Goal: Navigation & Orientation: Understand site structure

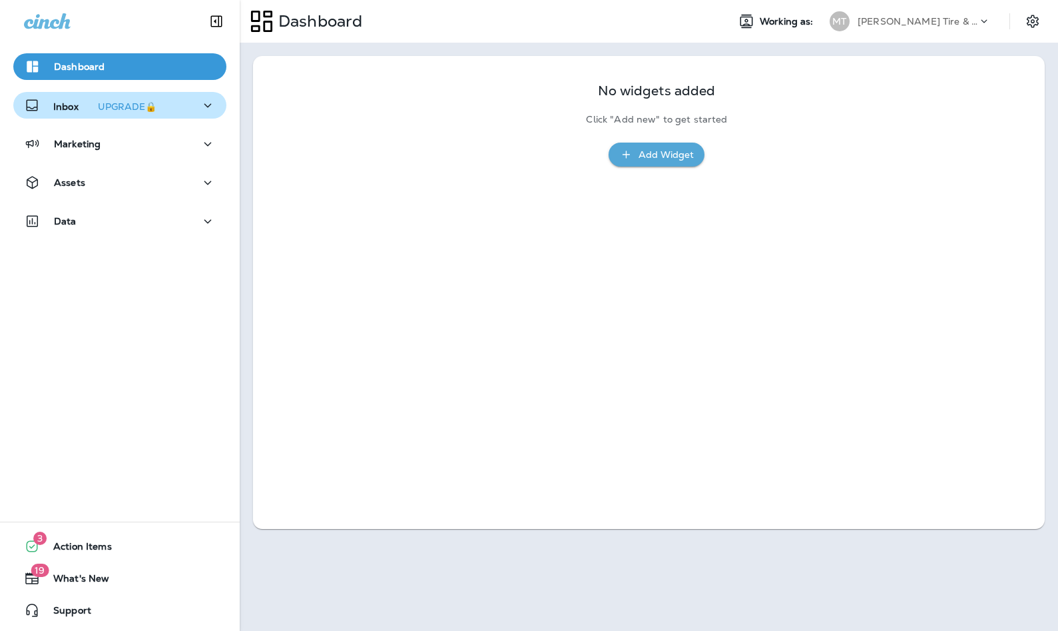
click at [75, 107] on p "Inbox UPGRADE🔒" at bounding box center [107, 106] width 109 height 14
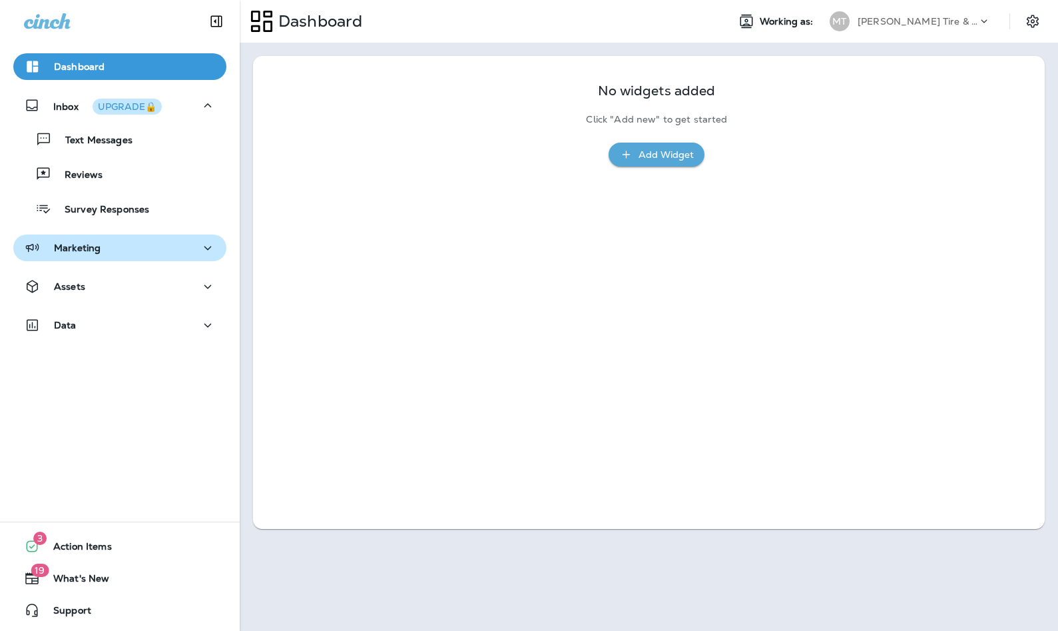
click at [68, 240] on div "Marketing" at bounding box center [62, 248] width 77 height 17
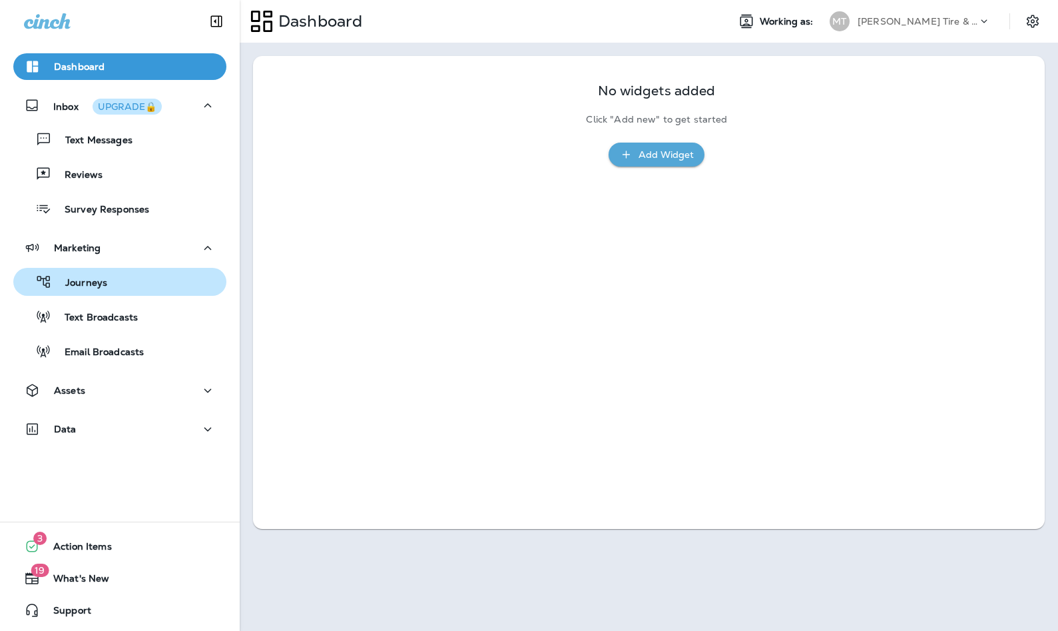
click at [69, 278] on p "Journeys" at bounding box center [79, 283] width 55 height 13
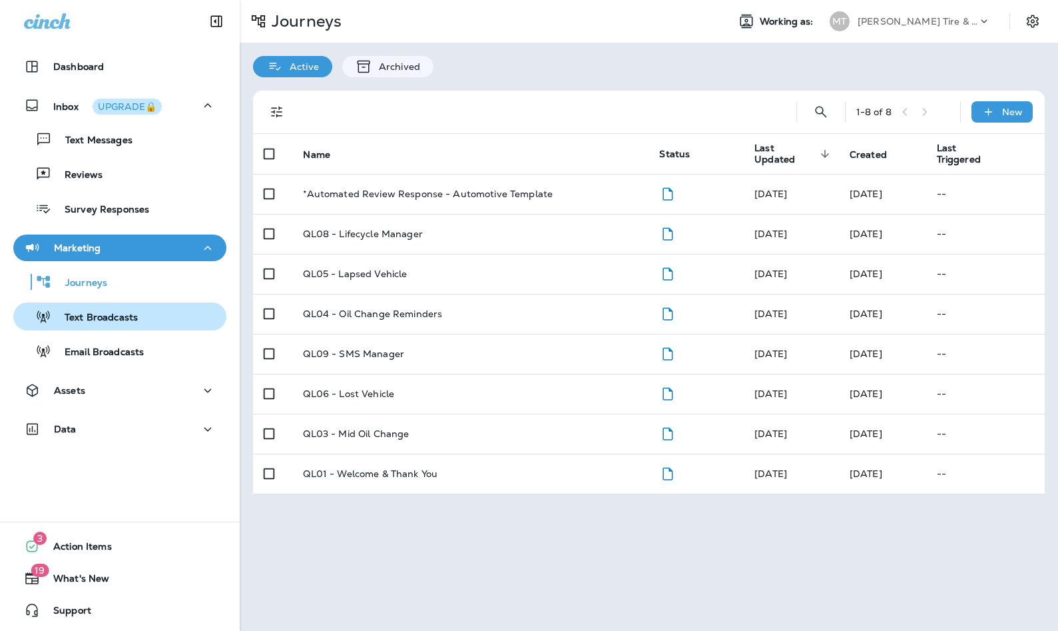
click at [154, 315] on div "Text Broadcasts" at bounding box center [120, 316] width 202 height 20
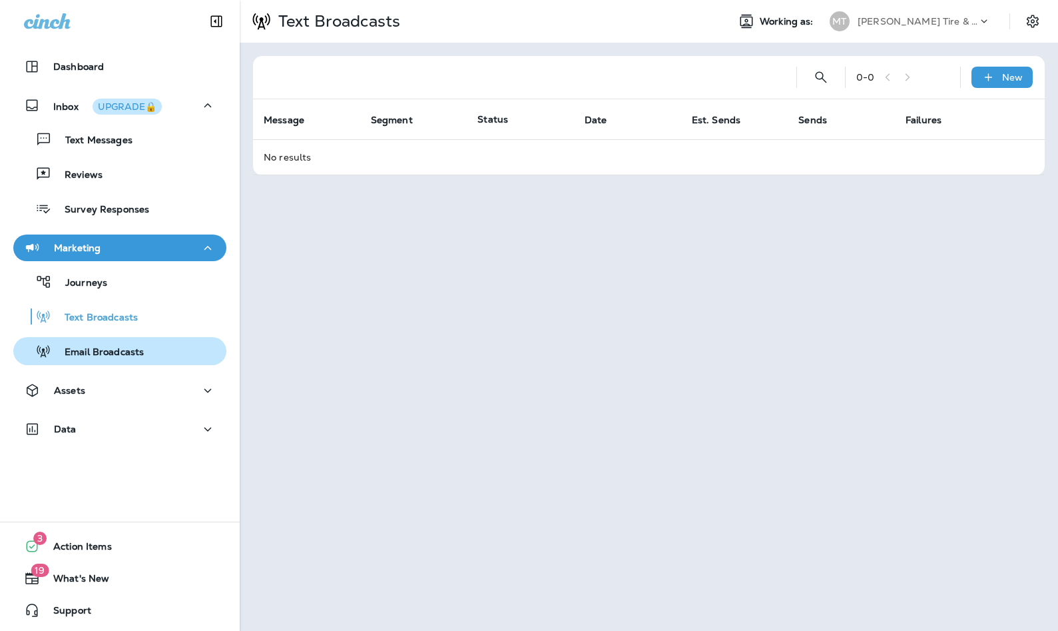
click at [148, 338] on button "Email Broadcasts" at bounding box center [119, 351] width 213 height 28
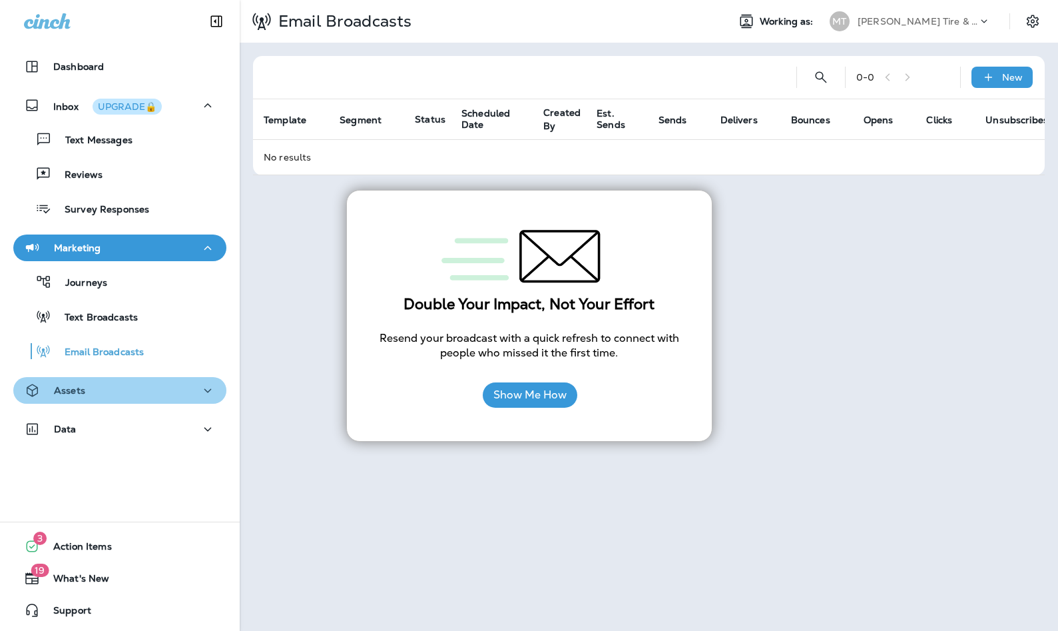
click at [200, 385] on icon "button" at bounding box center [208, 390] width 16 height 17
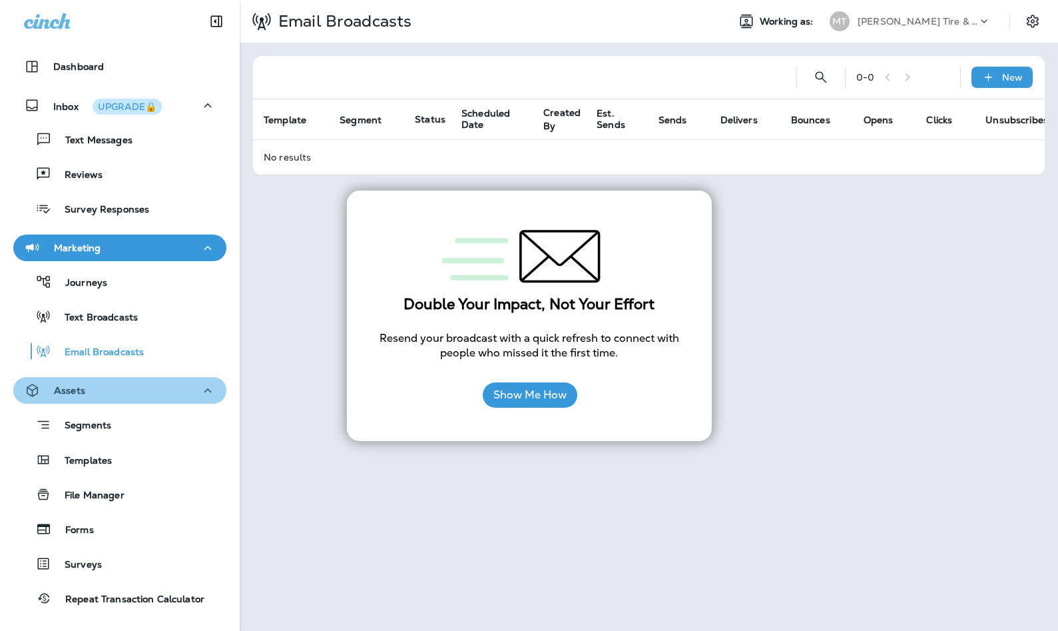
click at [200, 385] on icon "button" at bounding box center [208, 390] width 16 height 17
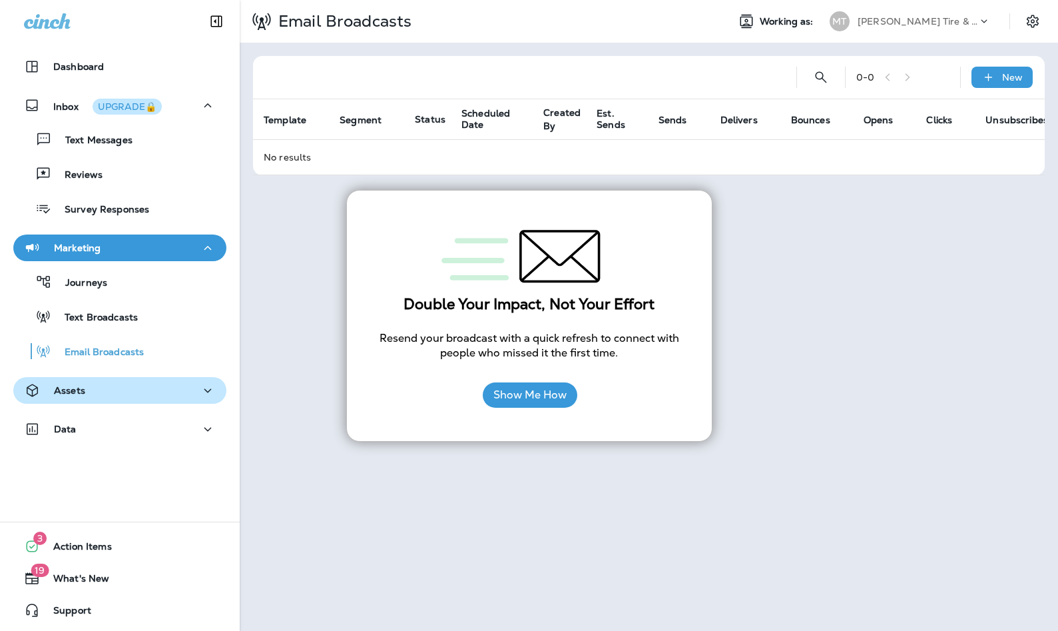
click at [200, 385] on icon "button" at bounding box center [208, 390] width 16 height 17
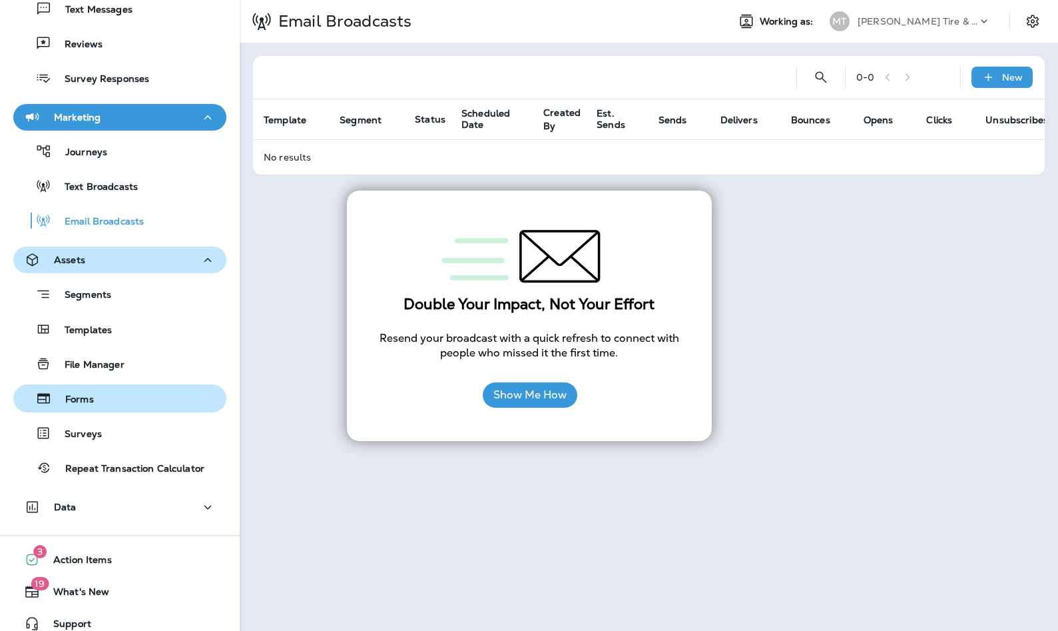
scroll to position [144, 0]
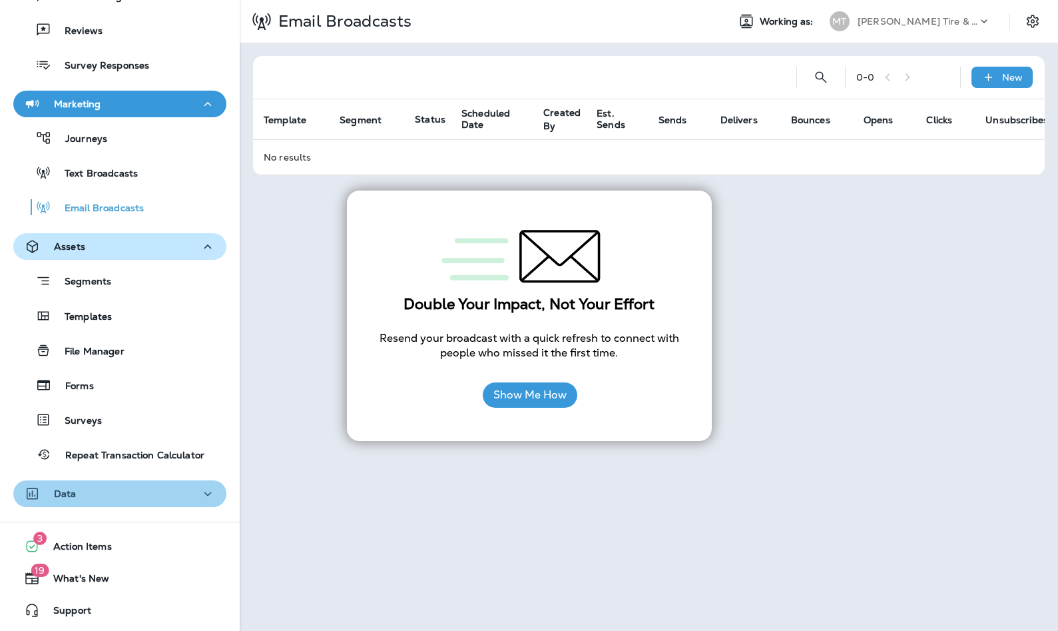
click at [130, 501] on button "Data" at bounding box center [119, 493] width 213 height 27
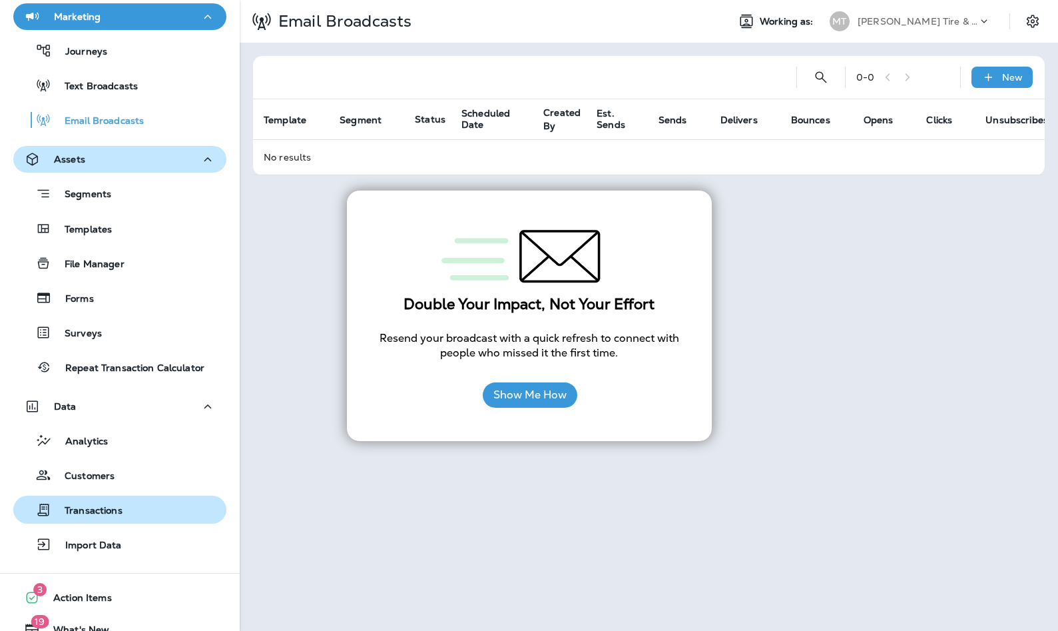
scroll to position [282, 0]
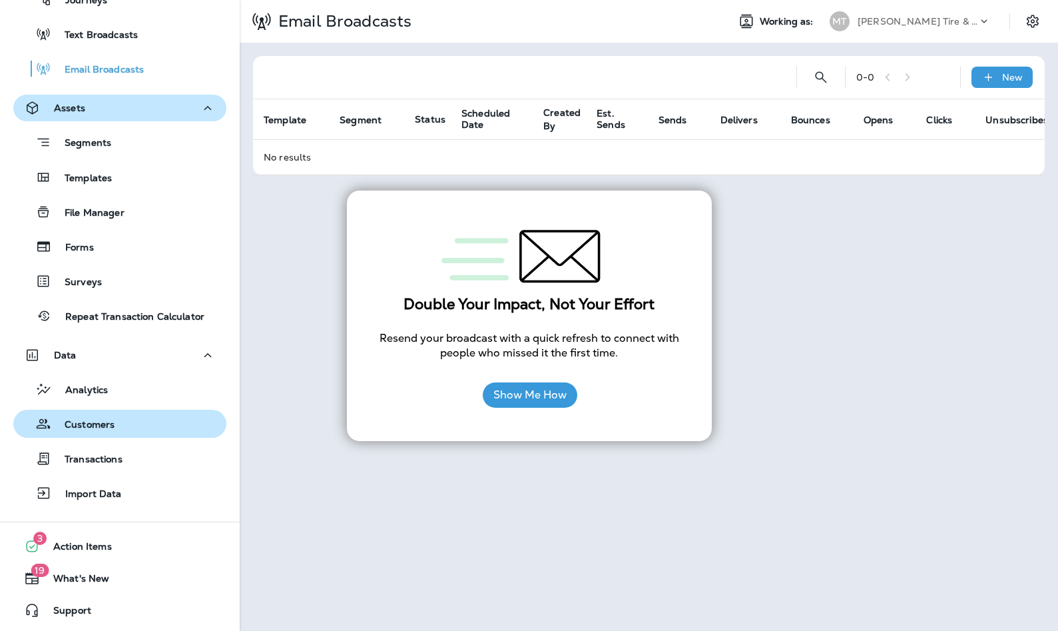
click at [141, 427] on div "Customers" at bounding box center [120, 423] width 202 height 20
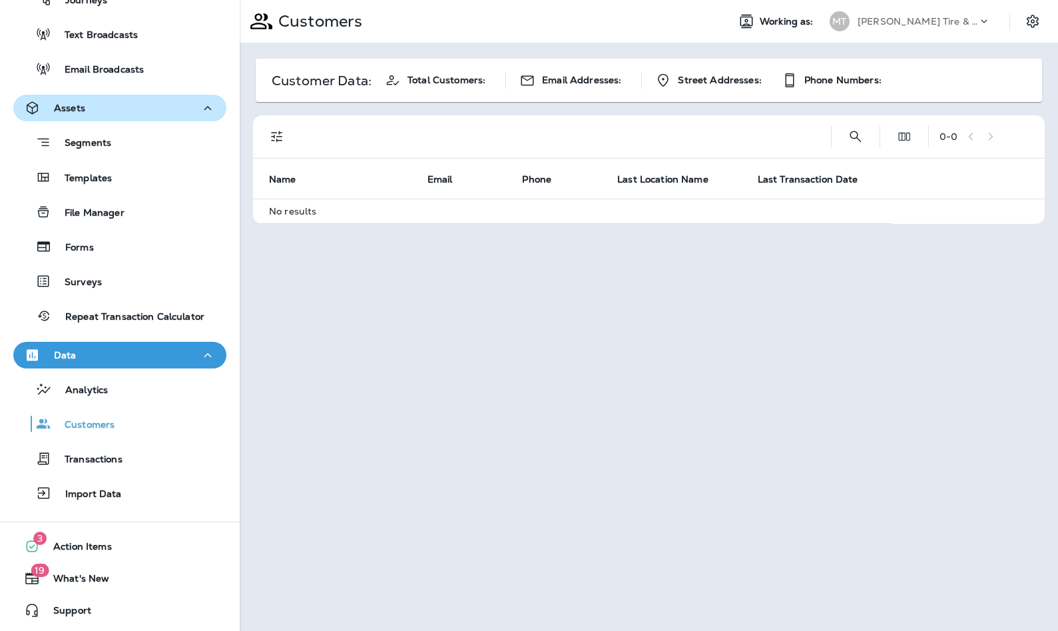
click at [144, 405] on div "Analytics Customers Transactions Import Data" at bounding box center [119, 437] width 213 height 138
click at [144, 396] on div "Analytics" at bounding box center [120, 389] width 202 height 20
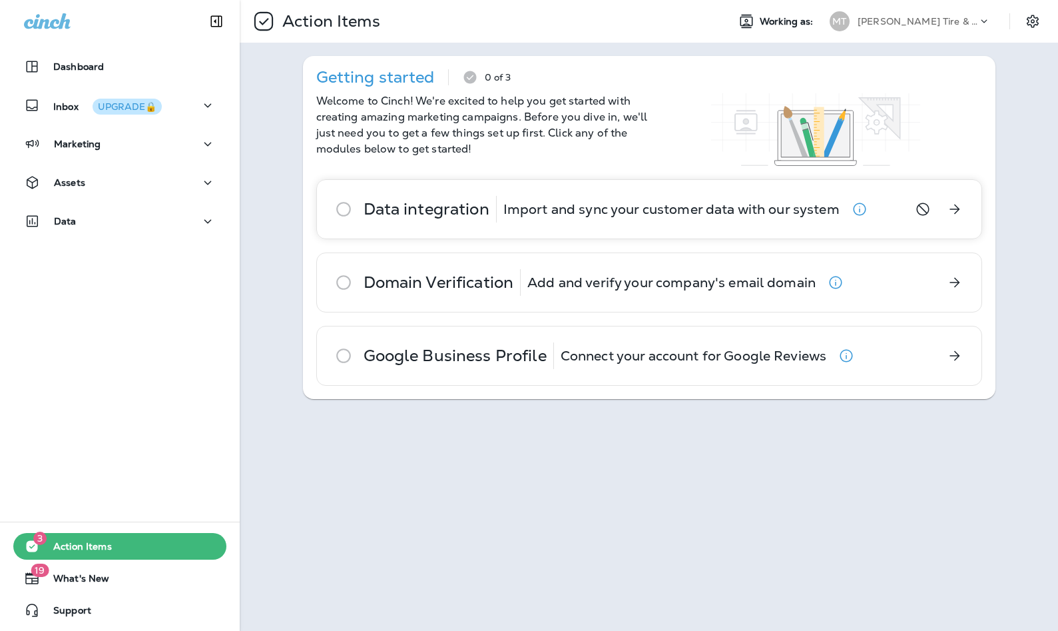
click at [342, 211] on icon at bounding box center [343, 209] width 27 height 27
